Goal: Browse casually: Explore the website without a specific task or goal

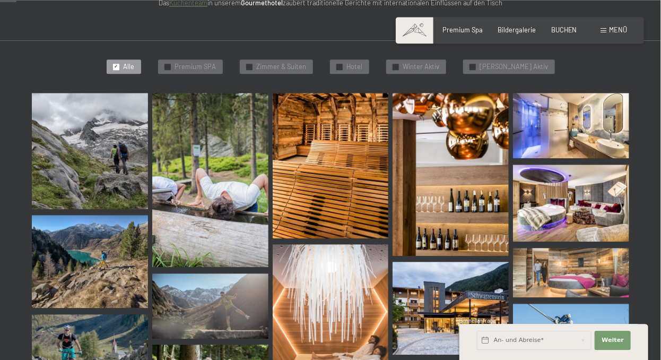
scroll to position [233, 0]
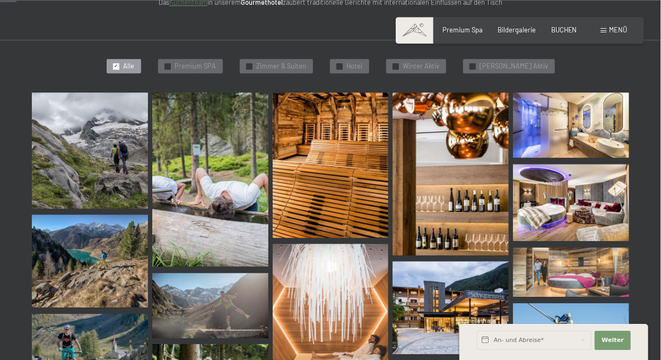
click at [574, 210] on img at bounding box center [571, 202] width 116 height 77
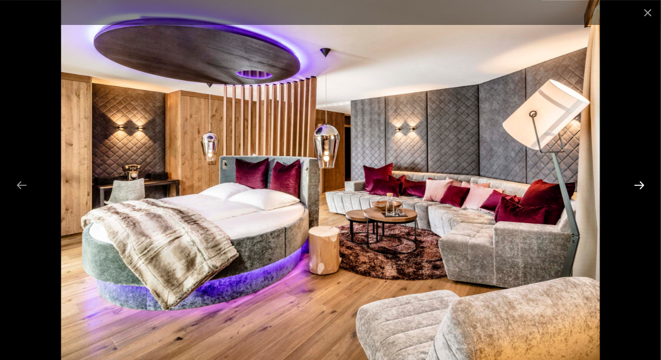
click at [638, 185] on button "Next slide" at bounding box center [639, 185] width 22 height 21
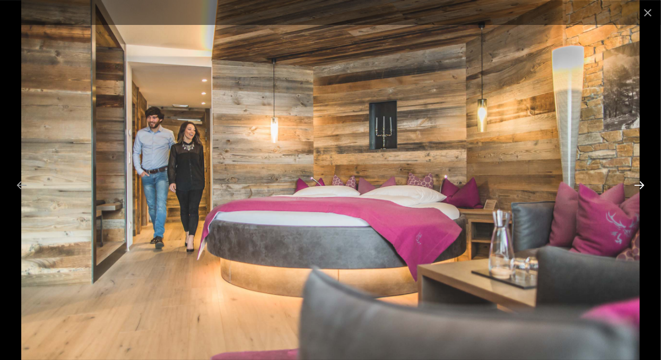
click at [638, 184] on button "Next slide" at bounding box center [639, 185] width 22 height 21
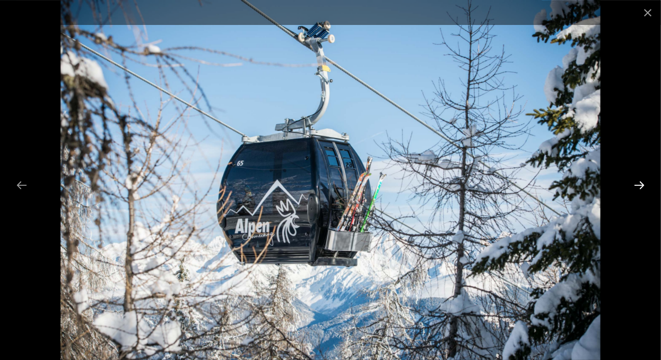
click at [638, 184] on button "Next slide" at bounding box center [639, 185] width 22 height 21
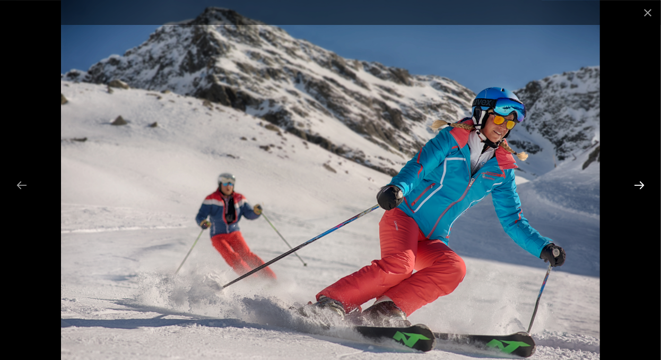
click at [641, 184] on button "Next slide" at bounding box center [639, 185] width 22 height 21
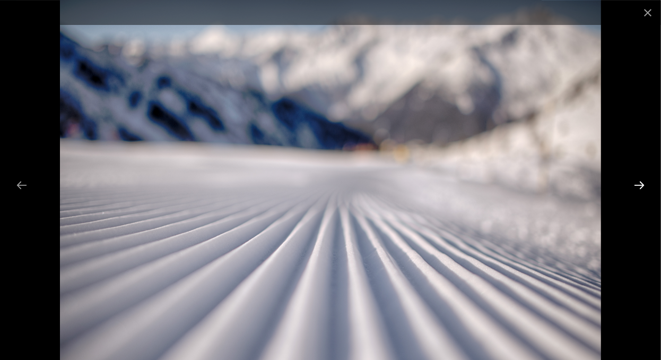
click at [641, 184] on button "Next slide" at bounding box center [639, 185] width 22 height 21
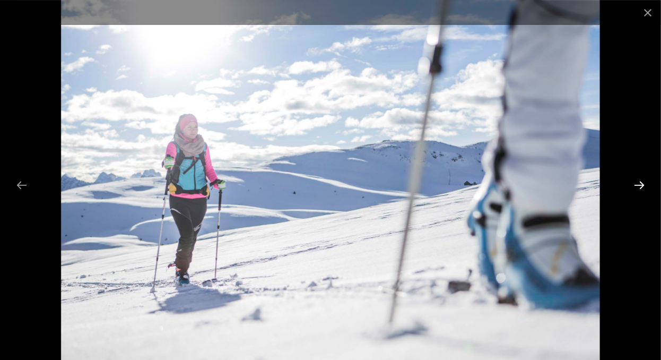
click at [641, 184] on button "Next slide" at bounding box center [639, 185] width 22 height 21
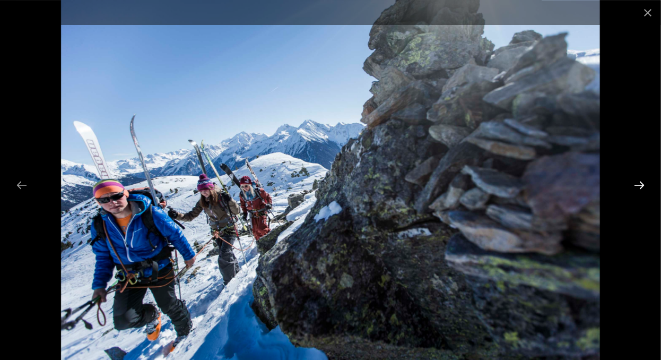
click at [641, 184] on button "Next slide" at bounding box center [639, 185] width 22 height 21
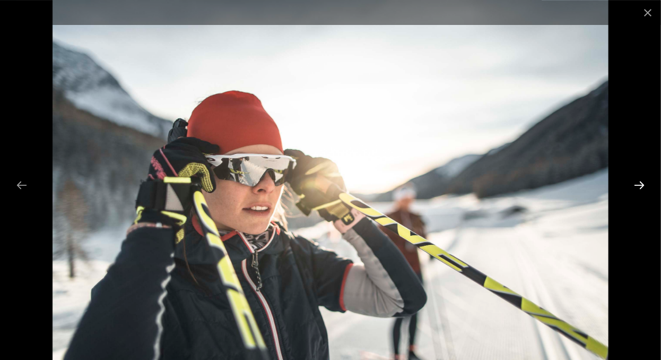
click at [641, 184] on button "Next slide" at bounding box center [639, 185] width 22 height 21
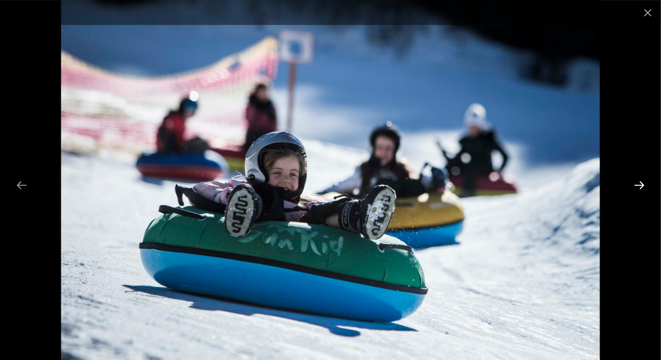
click at [641, 184] on button "Next slide" at bounding box center [639, 185] width 22 height 21
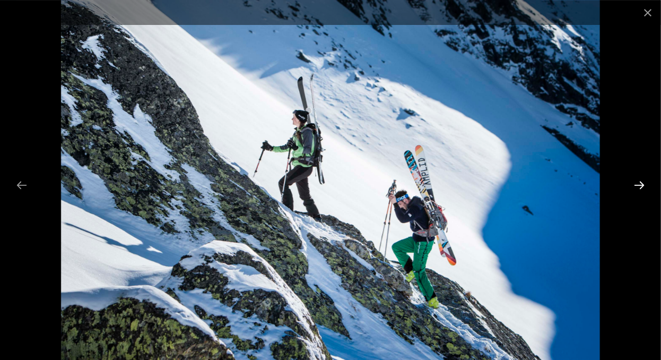
click at [641, 184] on button "Next slide" at bounding box center [639, 185] width 22 height 21
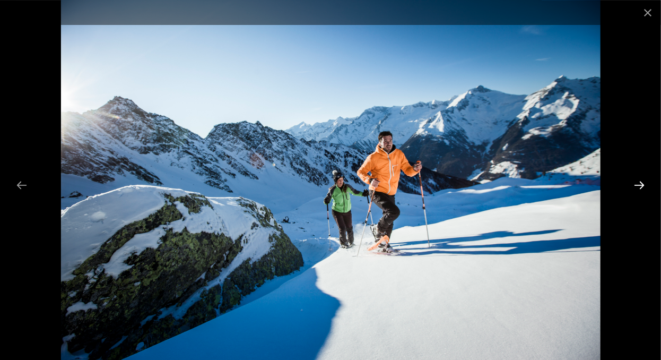
click at [641, 184] on button "Next slide" at bounding box center [639, 185] width 22 height 21
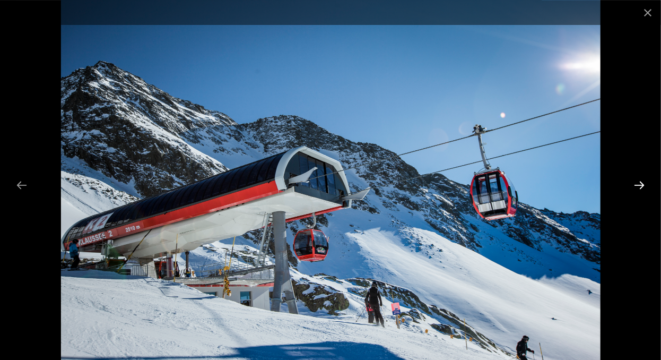
click at [641, 184] on button "Next slide" at bounding box center [639, 185] width 22 height 21
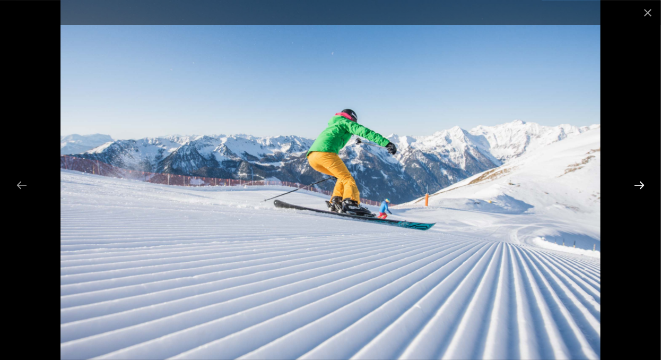
click at [641, 184] on button "Next slide" at bounding box center [639, 185] width 22 height 21
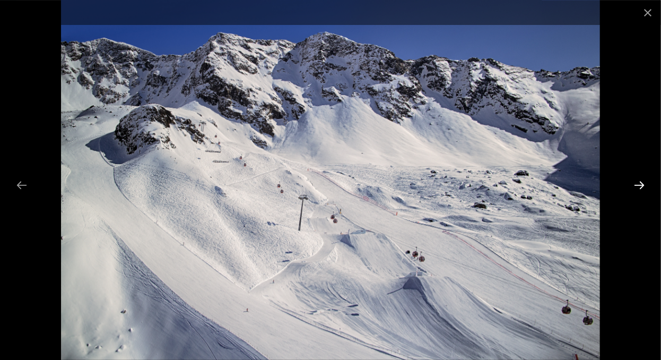
click at [641, 184] on button "Next slide" at bounding box center [639, 185] width 22 height 21
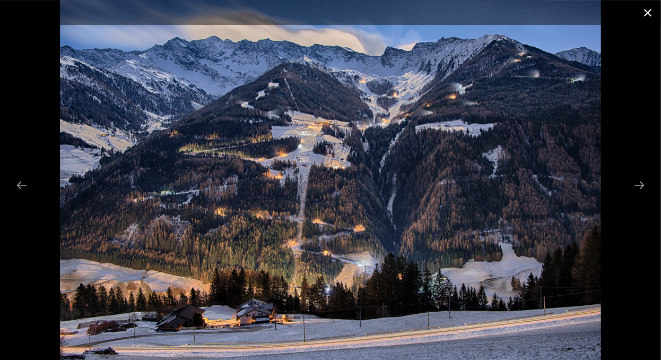
click at [649, 7] on button "Close gallery" at bounding box center [648, 12] width 27 height 25
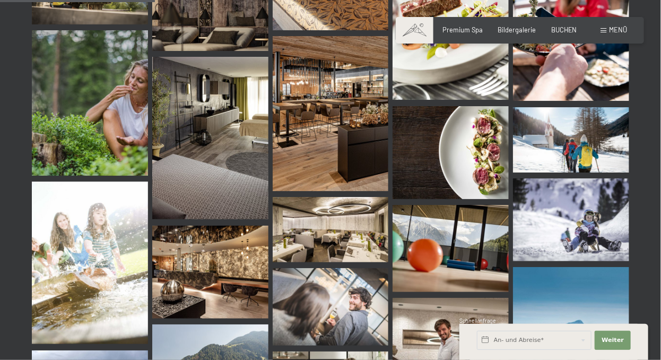
scroll to position [0, 0]
